Goal: Task Accomplishment & Management: Manage account settings

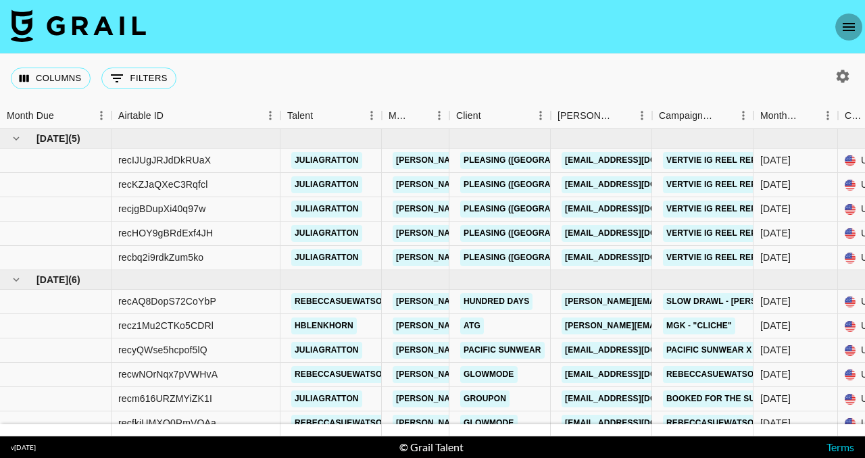
click at [847, 27] on icon "open drawer" at bounding box center [849, 27] width 12 height 8
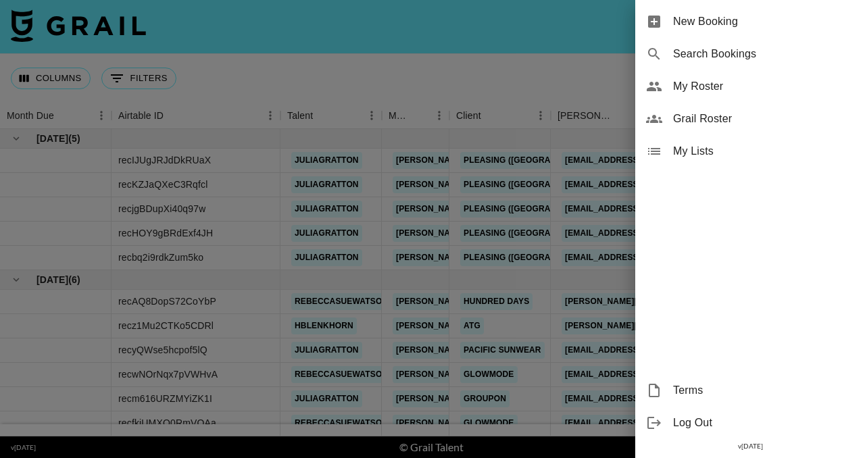
click at [710, 86] on span "My Roster" at bounding box center [763, 86] width 181 height 16
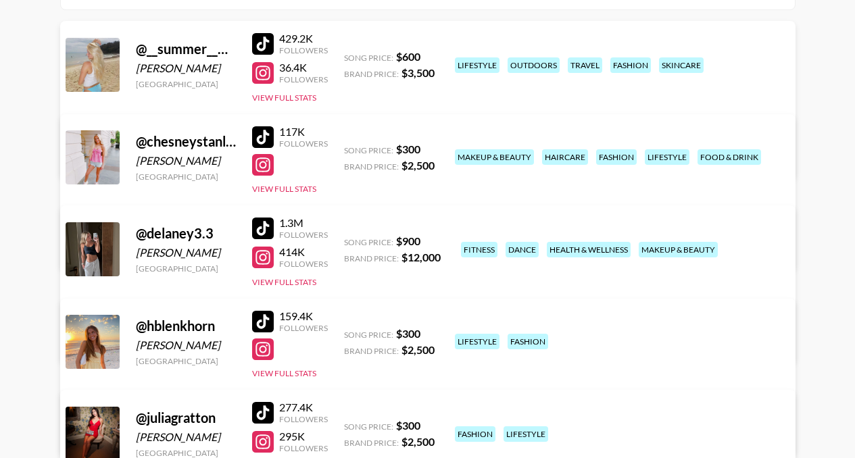
scroll to position [202, 0]
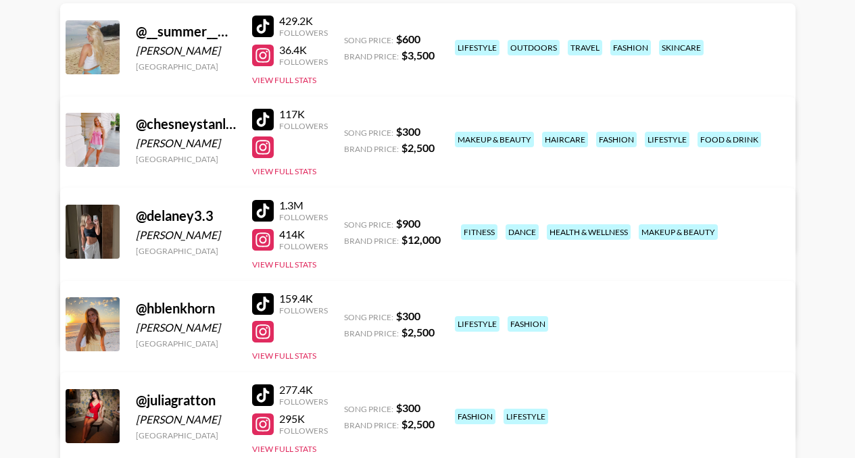
click at [432, 407] on link "View/Edit Details" at bounding box center [258, 414] width 348 height 14
click at [0, 0] on main "[PERSON_NAME] 's Roster: Show Hidden/Deleted Creators @ __summer__winter__ [PER…" at bounding box center [427, 360] width 855 height 1017
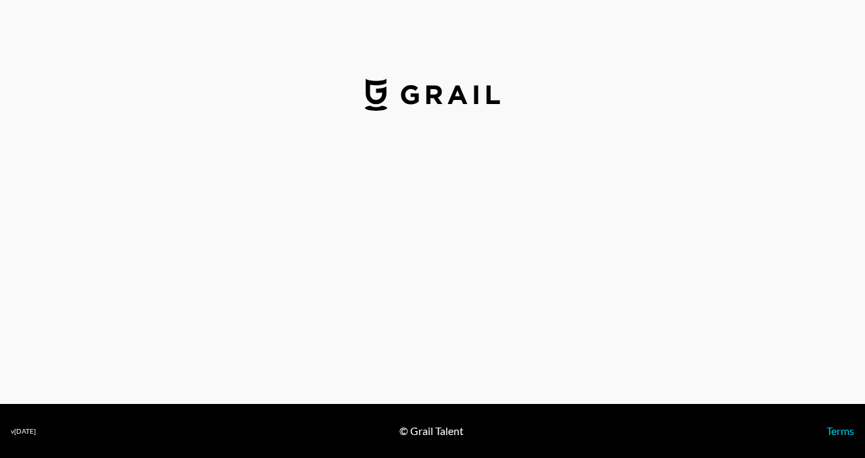
select select "USD"
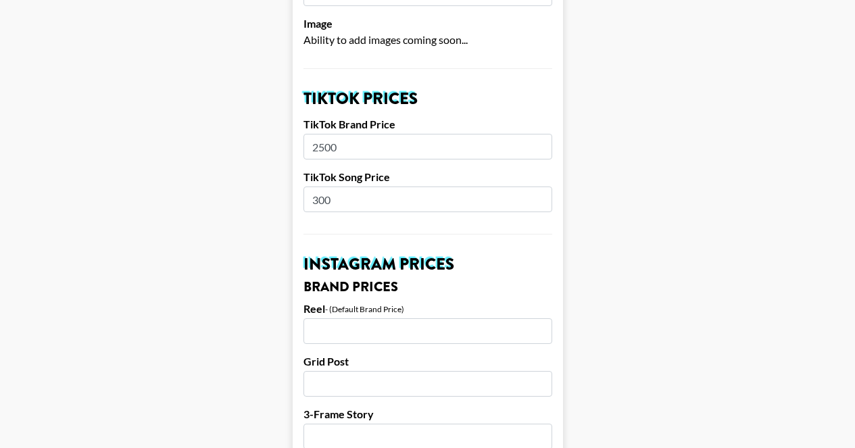
scroll to position [493, 0]
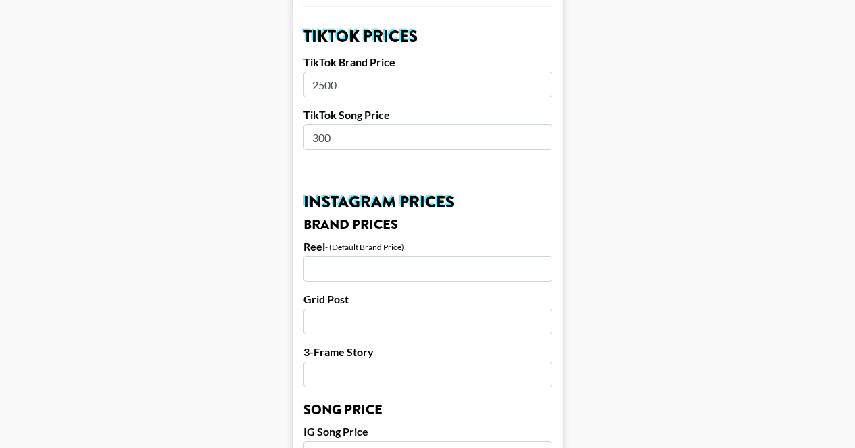
click at [318, 124] on input "300" at bounding box center [427, 137] width 249 height 26
click at [321, 124] on input "300" at bounding box center [427, 137] width 249 height 26
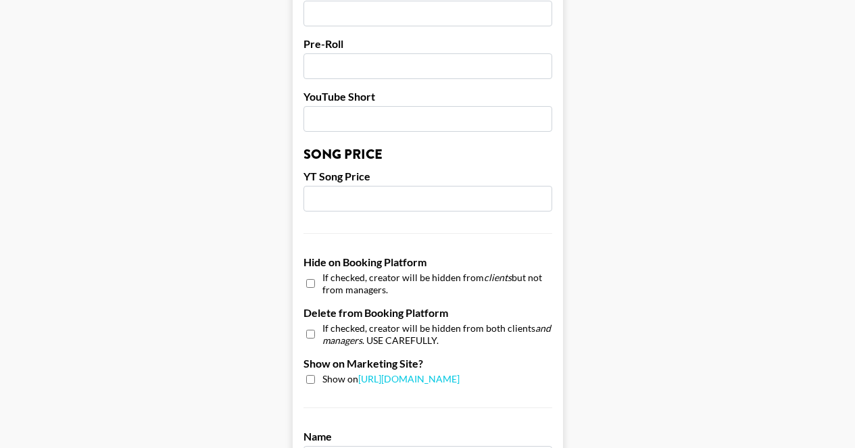
scroll to position [1385, 0]
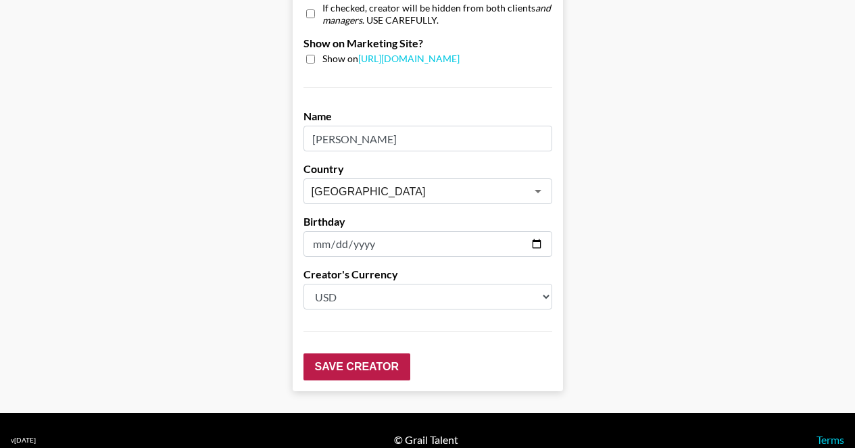
type input "400"
click at [382, 353] on input "Save Creator" at bounding box center [356, 366] width 107 height 27
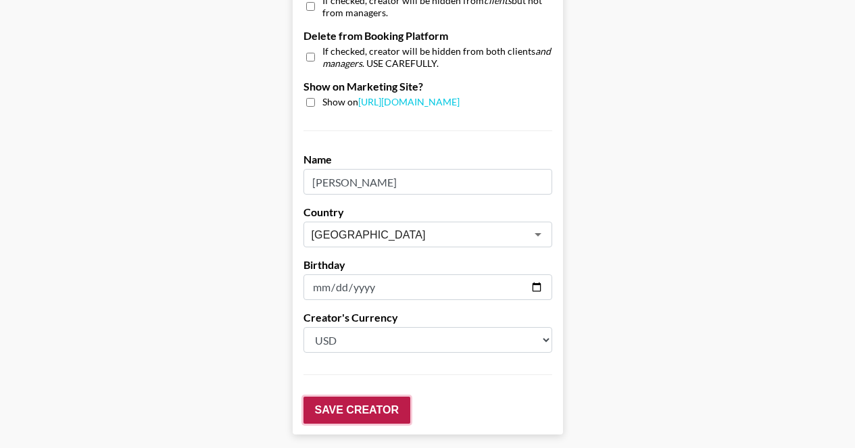
scroll to position [1429, 0]
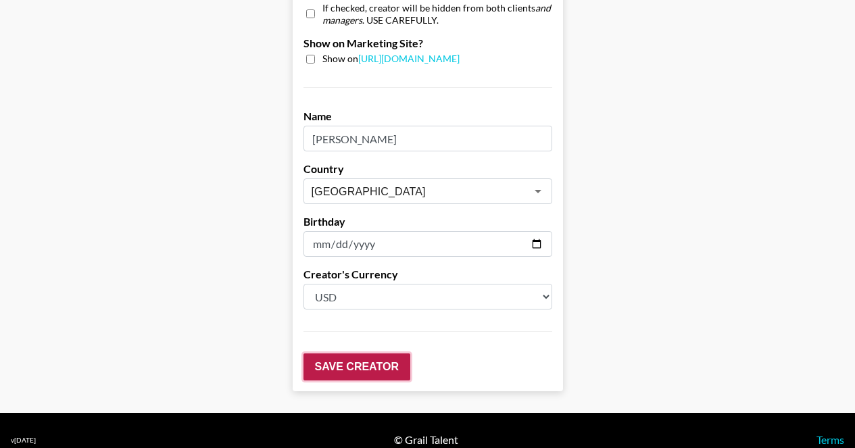
click at [391, 353] on input "Save Creator" at bounding box center [356, 366] width 107 height 27
